Goal: Transaction & Acquisition: Download file/media

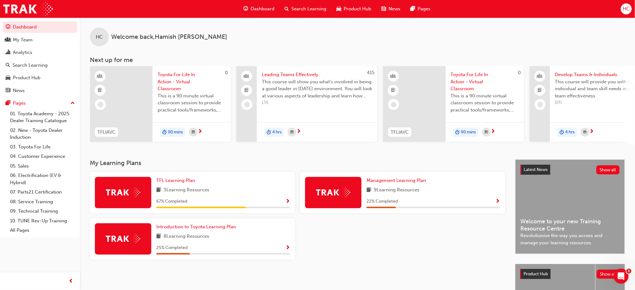
click at [296, 9] on span "Search Learning" at bounding box center [308, 8] width 35 height 7
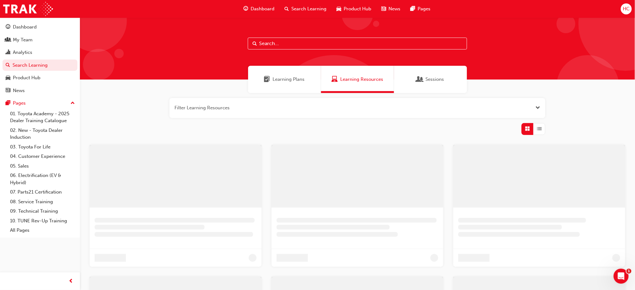
click at [278, 42] on input "text" at bounding box center [357, 44] width 219 height 12
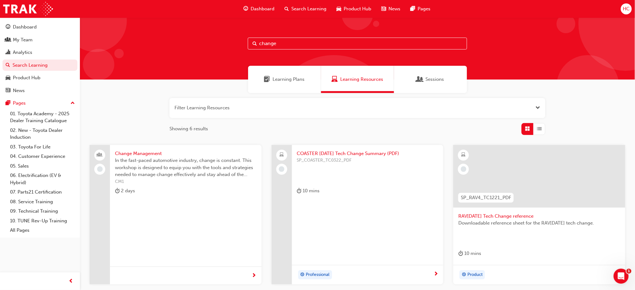
type input "change"
click at [151, 151] on span "Change Management" at bounding box center [186, 153] width 142 height 7
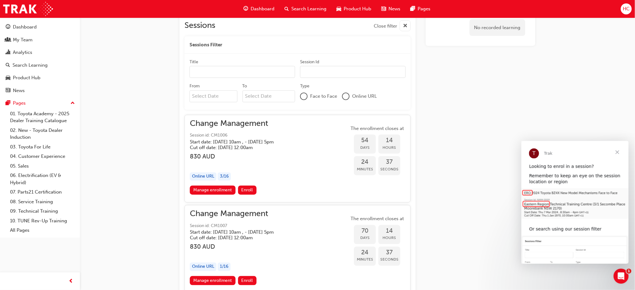
click at [226, 124] on span "Change Management" at bounding box center [237, 123] width 94 height 7
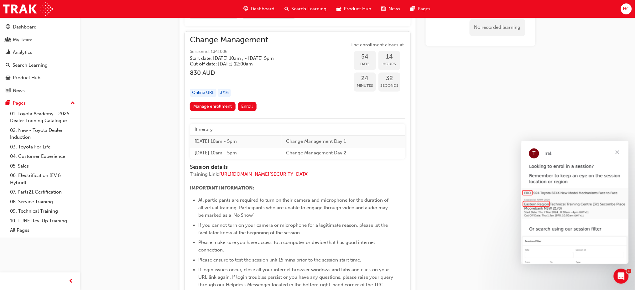
scroll to position [337, 0]
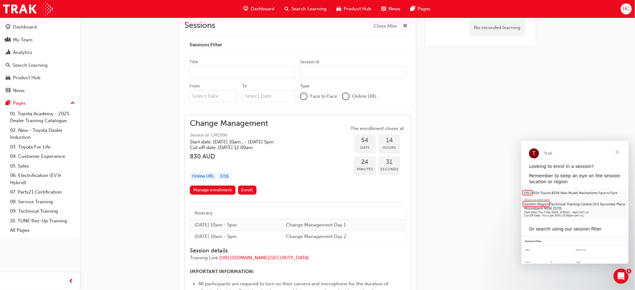
click at [235, 122] on span "Change Management" at bounding box center [237, 123] width 94 height 7
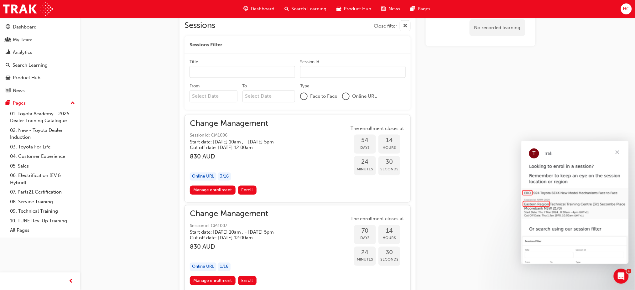
click at [234, 122] on span "Change Management" at bounding box center [237, 123] width 94 height 7
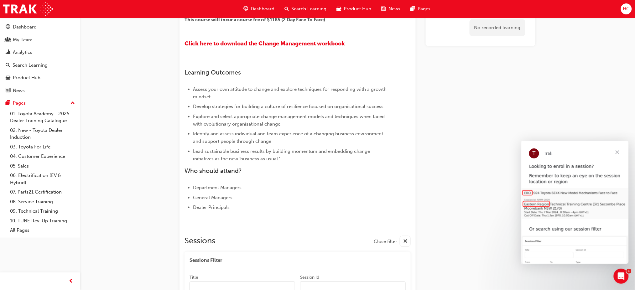
scroll to position [0, 0]
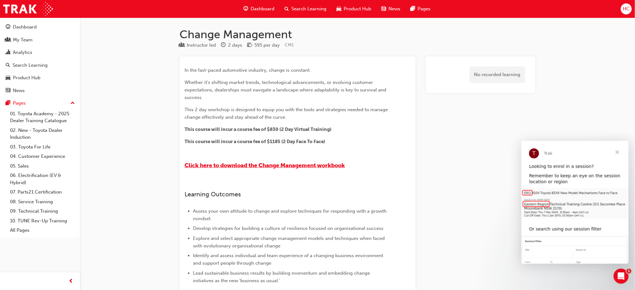
click at [276, 166] on span "Click here to download the Change Management workbook" at bounding box center [264, 165] width 160 height 7
